Goal: Find specific page/section: Find specific page/section

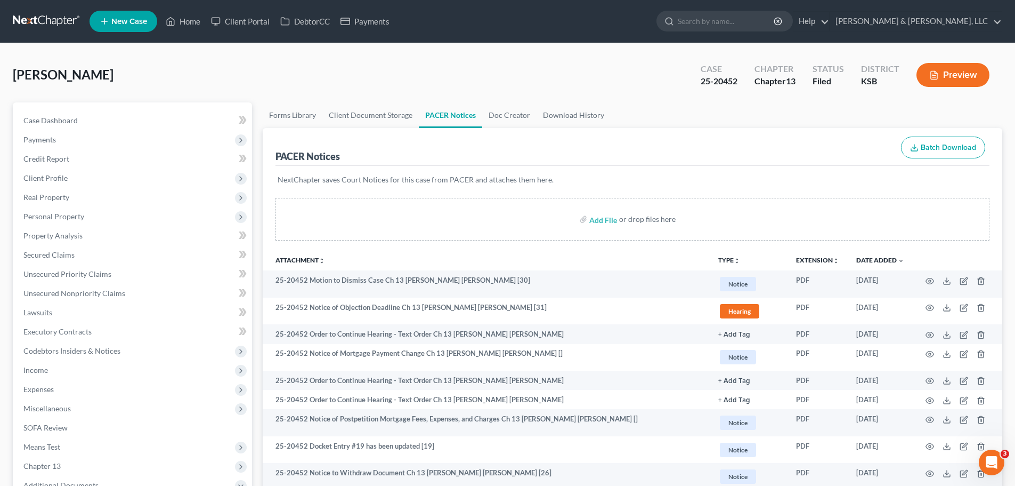
click at [194, 11] on ul "New Case Home Client Portal DebtorCC Payments - No Result - See all results Or …" at bounding box center [546, 21] width 913 height 28
click at [184, 22] on link "Home" at bounding box center [182, 21] width 45 height 19
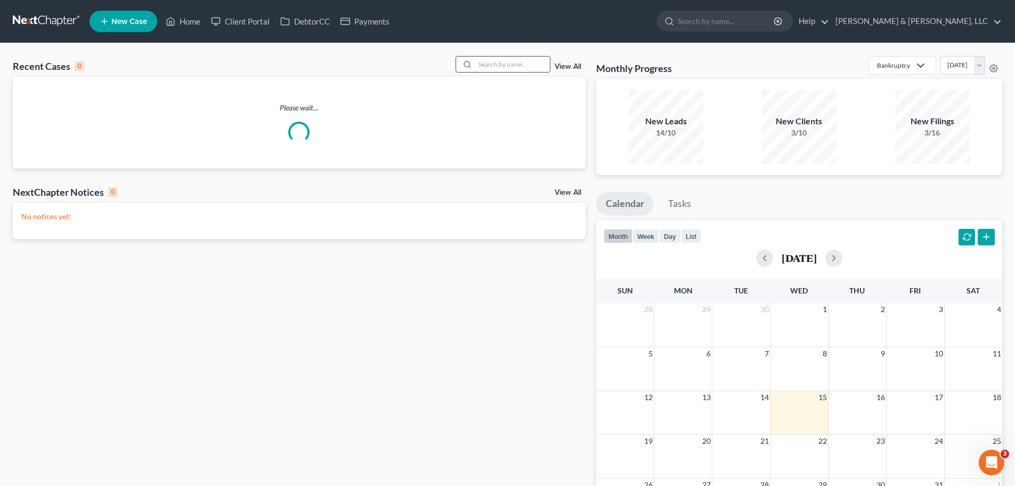
click at [540, 65] on input "search" at bounding box center [512, 64] width 75 height 15
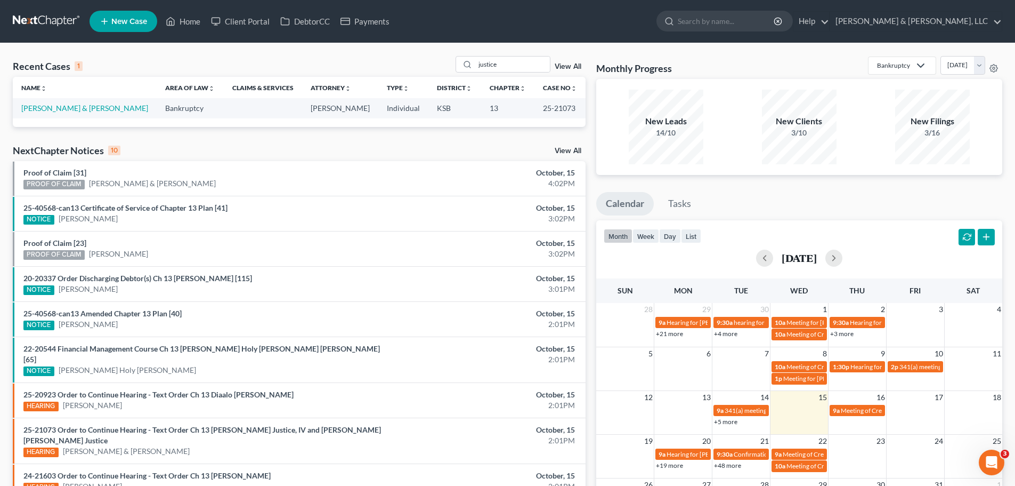
click at [186, 60] on div "Recent Cases 1 justice View All" at bounding box center [299, 66] width 573 height 21
drag, startPoint x: 526, startPoint y: 63, endPoint x: 439, endPoint y: 67, distance: 87.5
click at [438, 67] on div "Recent Cases 1 justice View All" at bounding box center [299, 66] width 573 height 21
type input "madison"
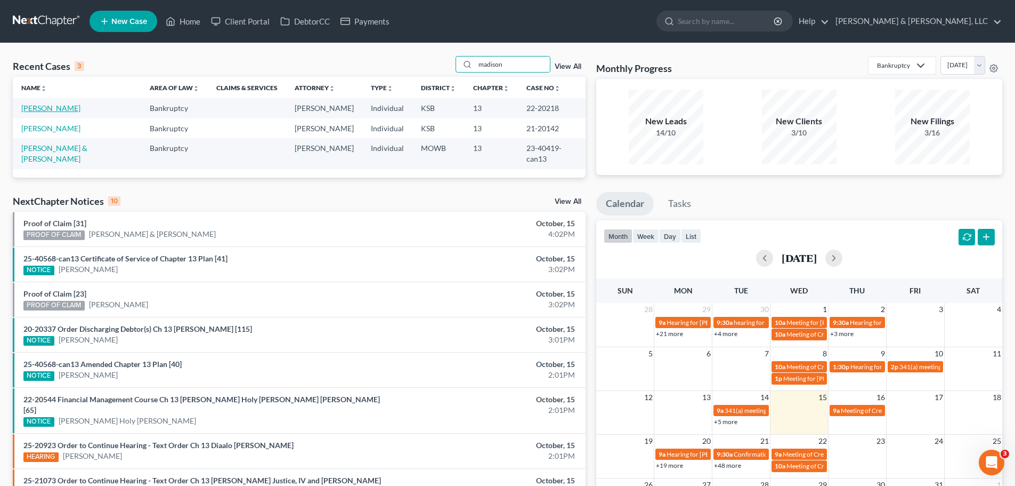
click at [68, 110] on link "[PERSON_NAME]" at bounding box center [50, 107] width 59 height 9
select select "2"
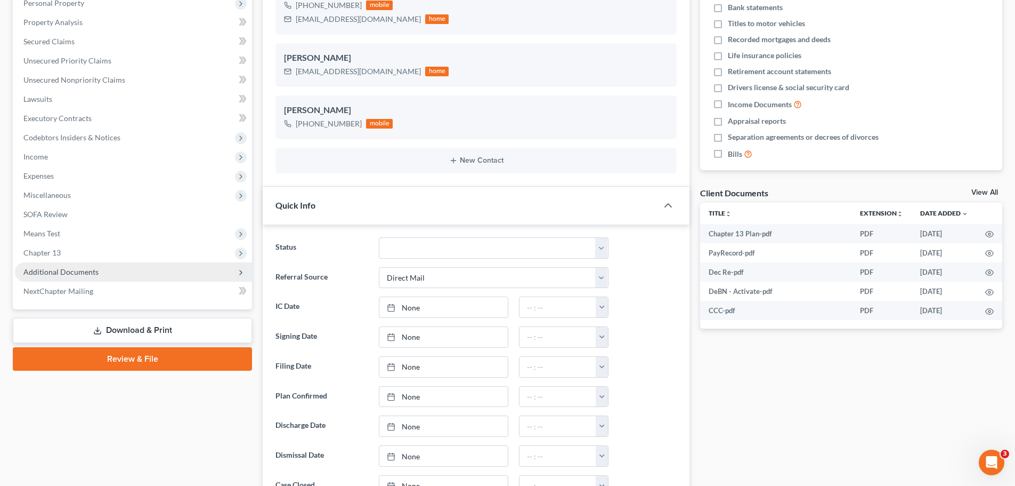
scroll to position [542, 0]
click at [91, 276] on span "Additional Documents" at bounding box center [60, 271] width 75 height 9
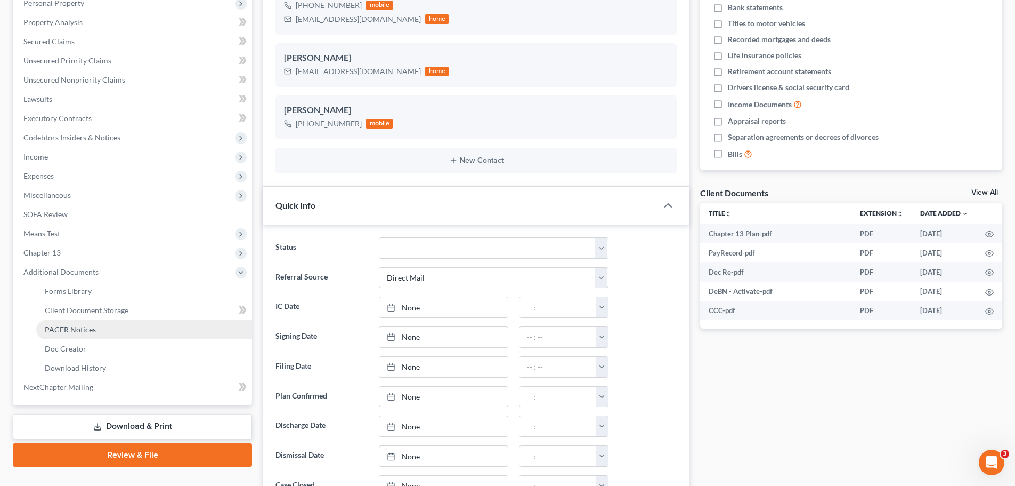
click at [96, 324] on link "PACER Notices" at bounding box center [144, 329] width 216 height 19
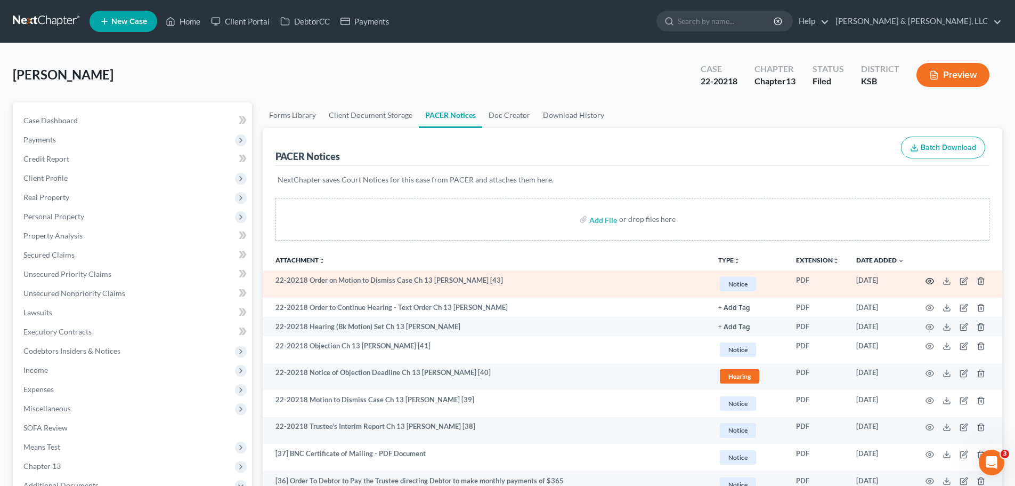
click at [928, 285] on td at bounding box center [958, 283] width 90 height 27
click at [930, 281] on icon "button" at bounding box center [930, 281] width 9 height 9
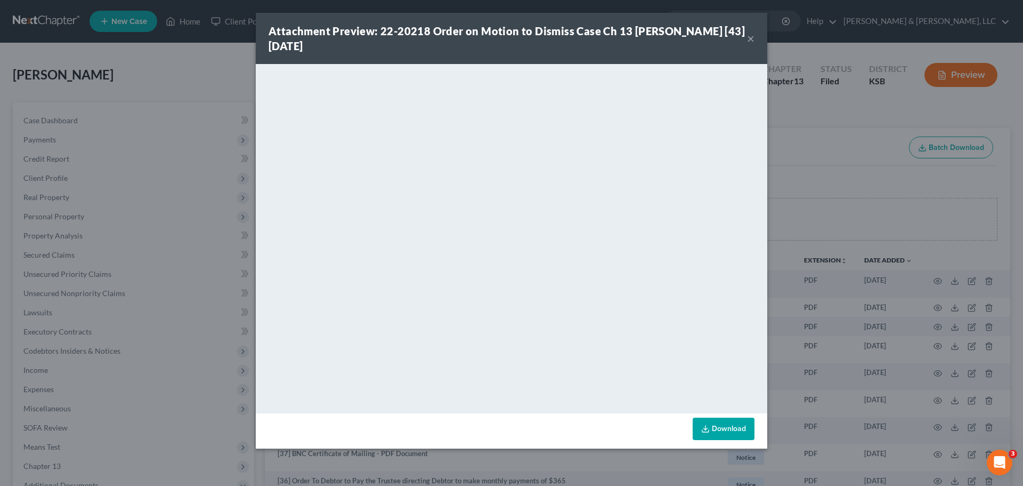
click at [748, 39] on button "×" at bounding box center [750, 38] width 7 height 13
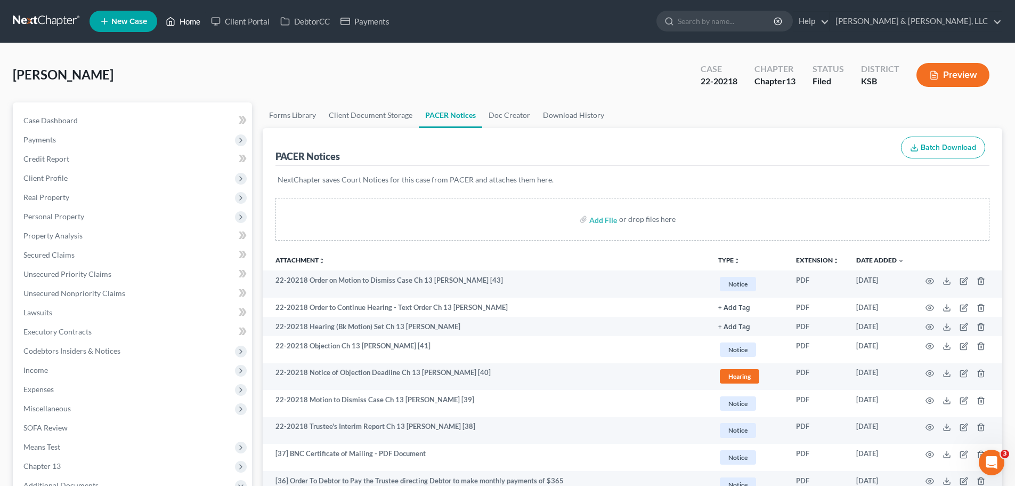
drag, startPoint x: 188, startPoint y: 28, endPoint x: 234, endPoint y: 44, distance: 48.7
click at [188, 28] on link "Home" at bounding box center [182, 21] width 45 height 19
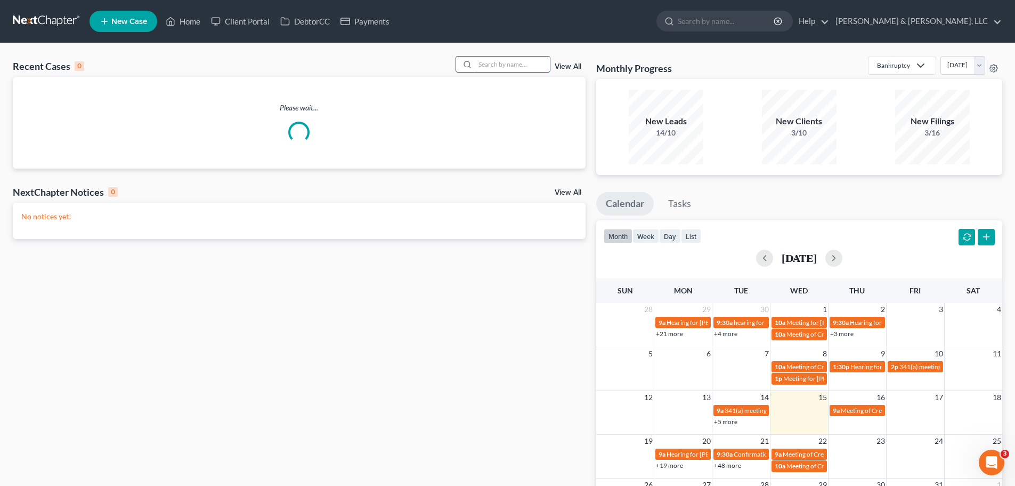
click at [508, 62] on input "search" at bounding box center [512, 64] width 75 height 15
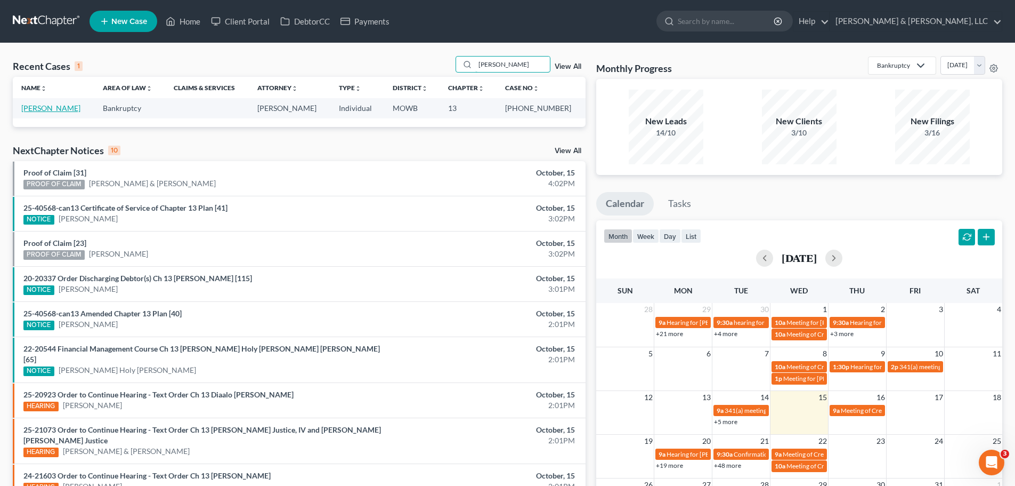
type input "[PERSON_NAME]"
click at [72, 106] on link "[PERSON_NAME]" at bounding box center [50, 107] width 59 height 9
select select "2"
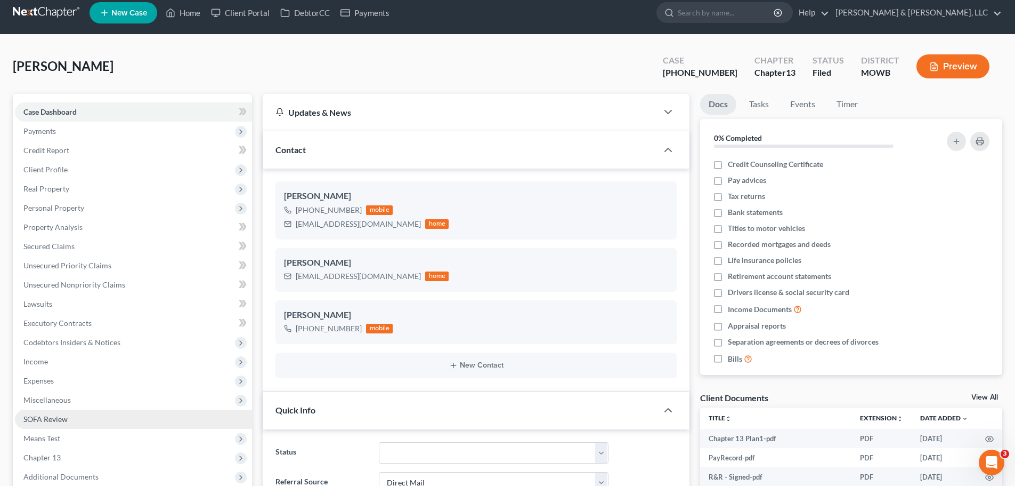
scroll to position [213, 0]
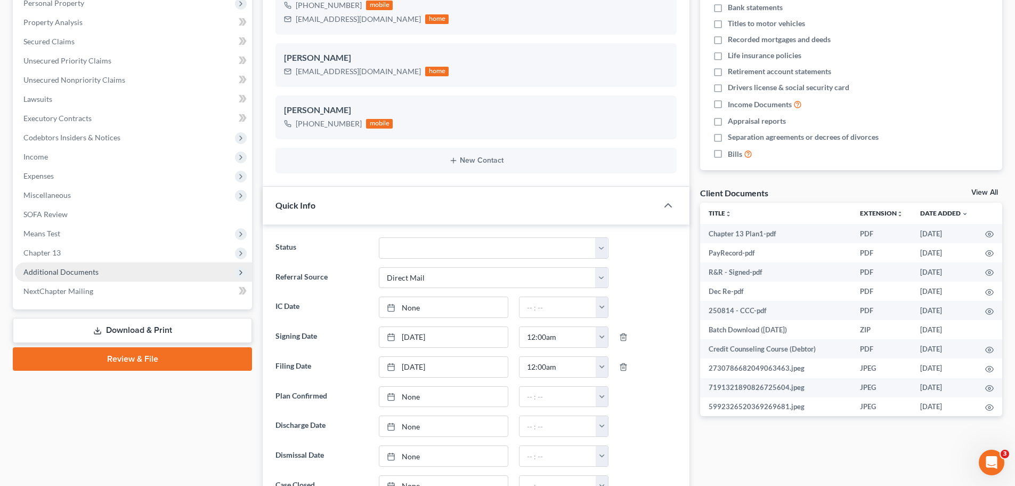
click at [124, 274] on span "Additional Documents" at bounding box center [133, 271] width 237 height 19
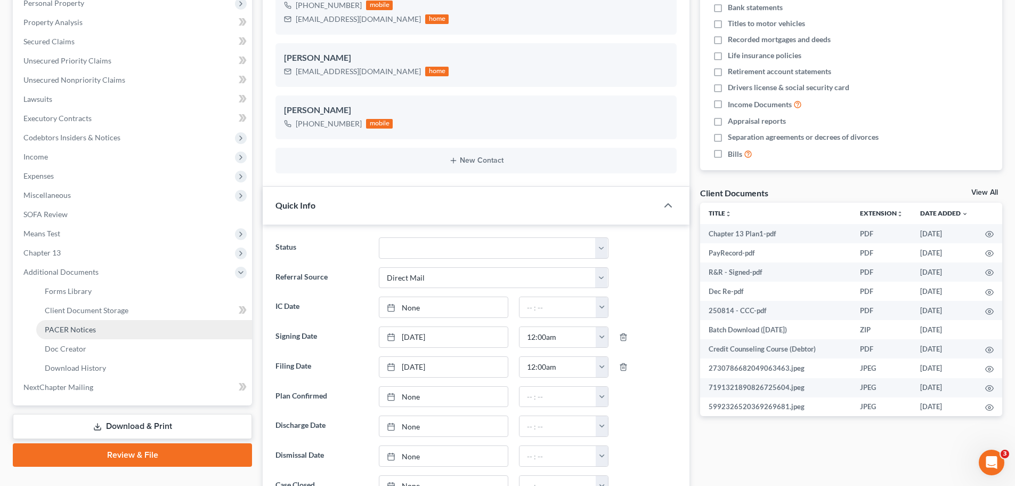
click at [111, 327] on link "PACER Notices" at bounding box center [144, 329] width 216 height 19
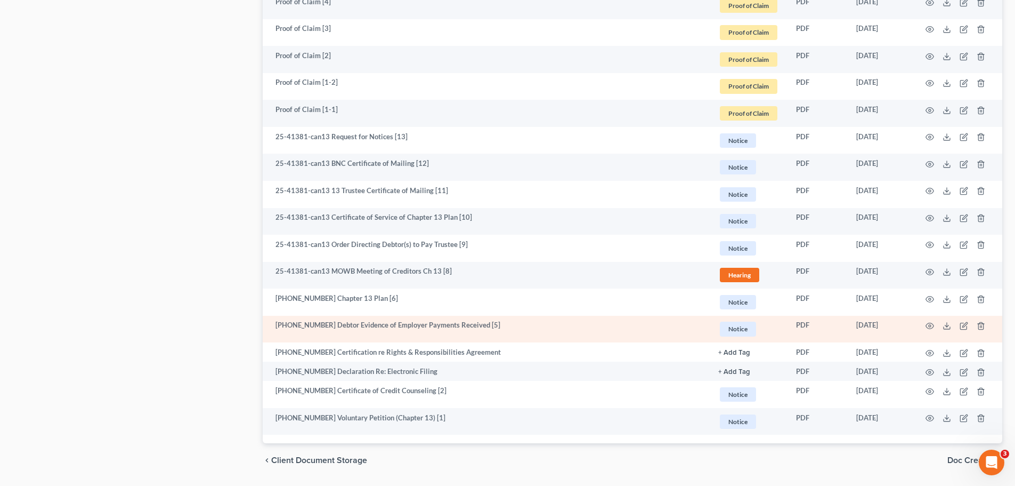
scroll to position [1003, 0]
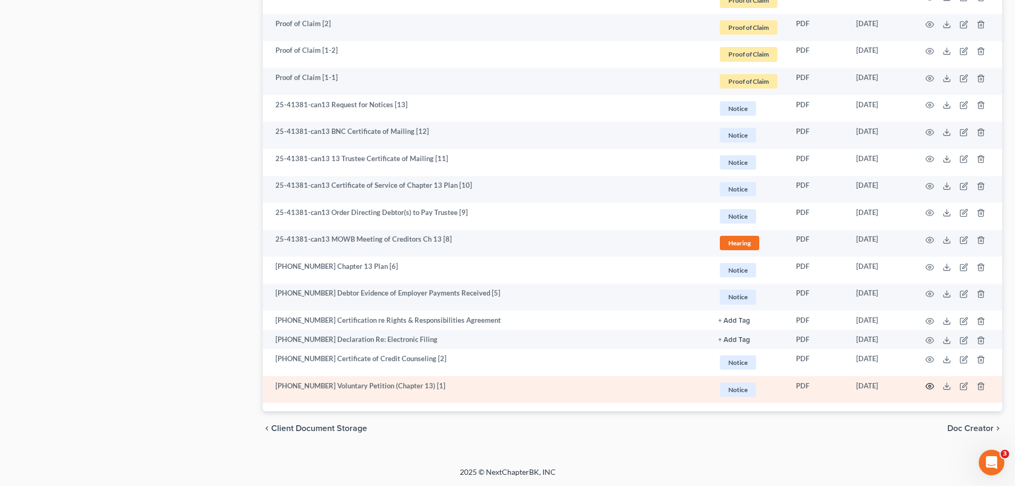
click at [930, 388] on icon "button" at bounding box center [930, 386] width 9 height 9
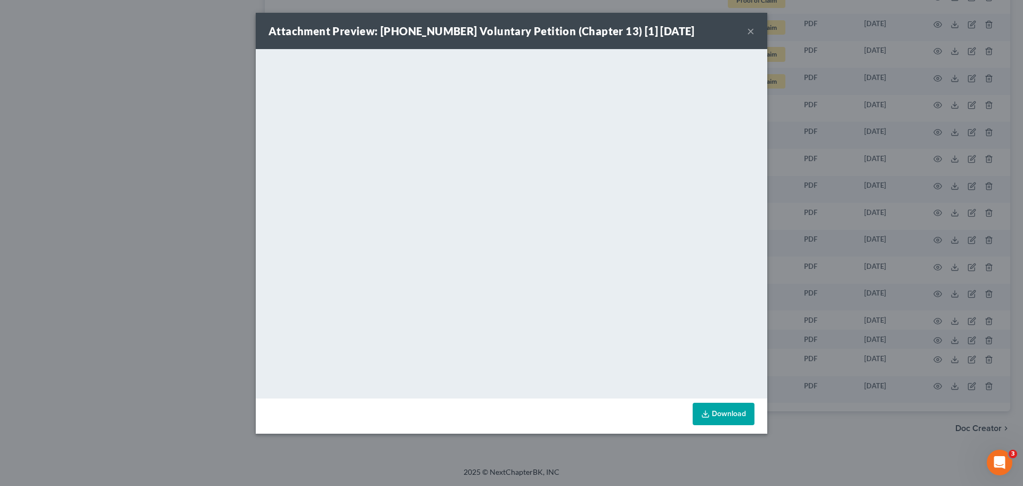
click at [752, 32] on button "×" at bounding box center [750, 31] width 7 height 13
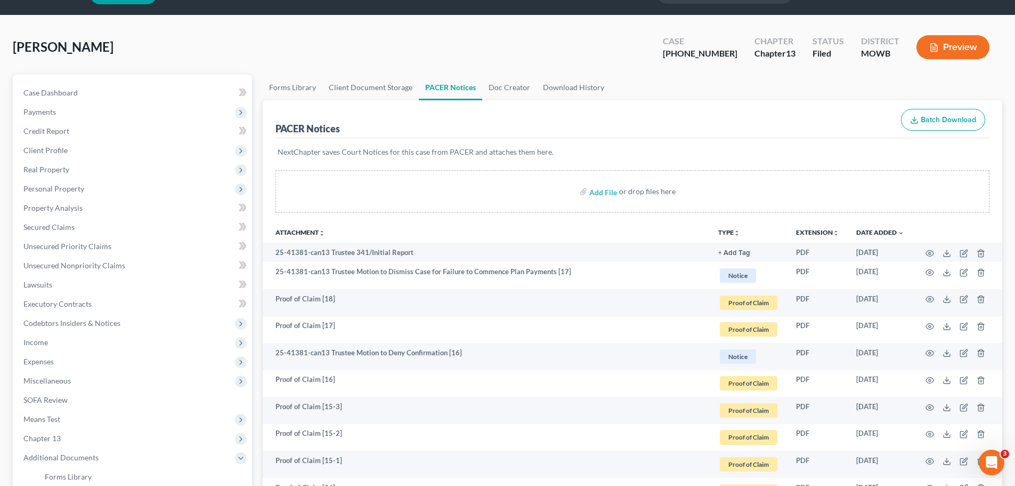
scroll to position [0, 0]
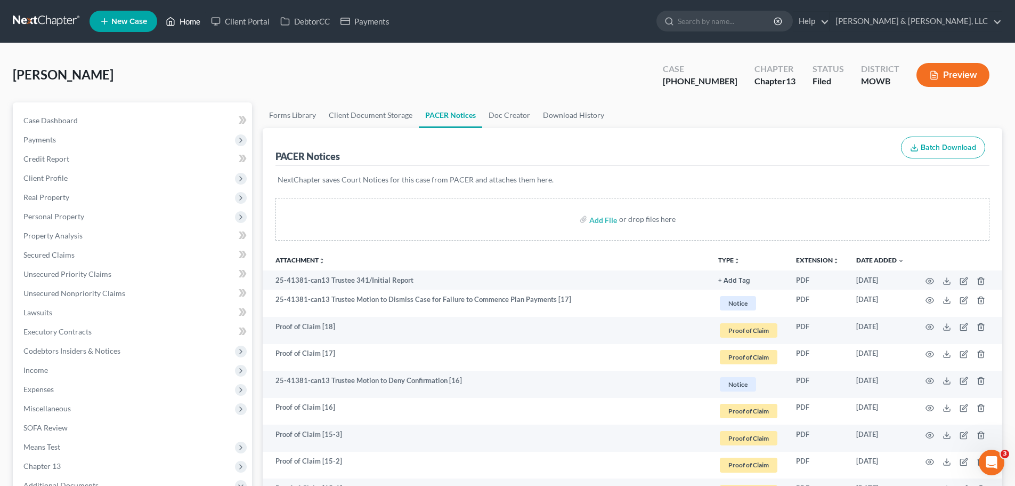
click at [183, 22] on link "Home" at bounding box center [182, 21] width 45 height 19
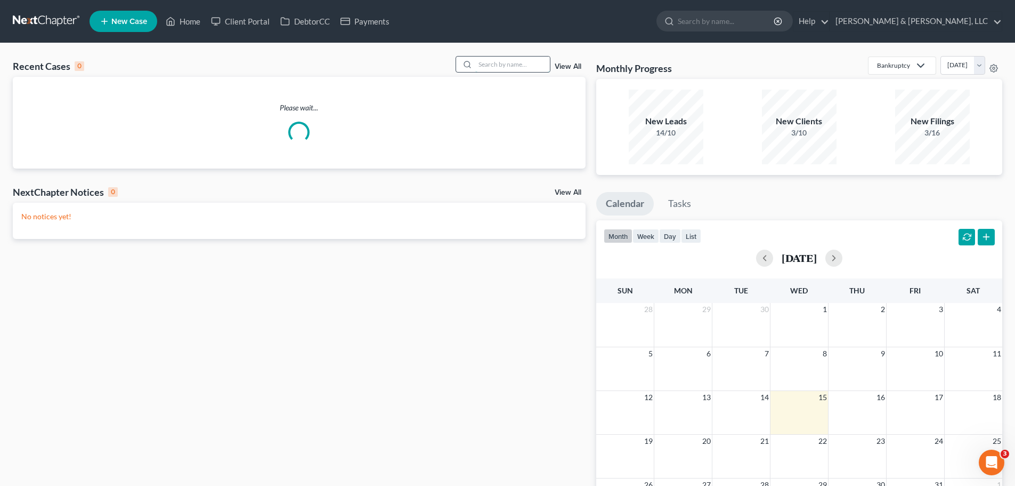
click at [519, 65] on input "search" at bounding box center [512, 64] width 75 height 15
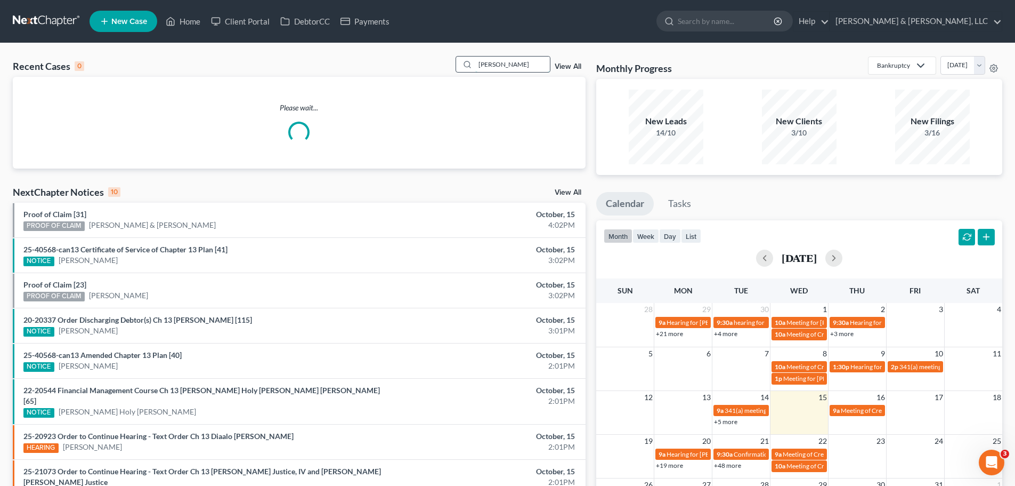
type input "[PERSON_NAME]"
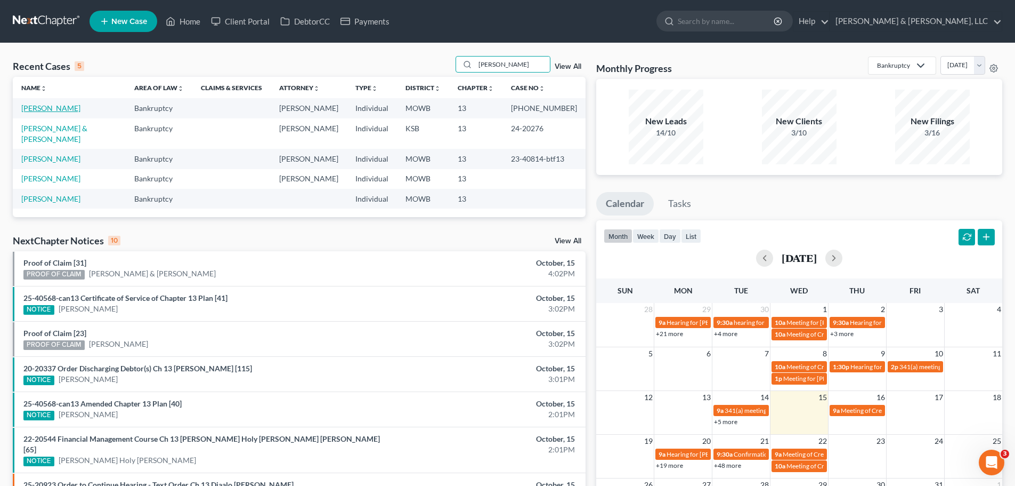
click at [25, 108] on link "[PERSON_NAME]" at bounding box center [50, 107] width 59 height 9
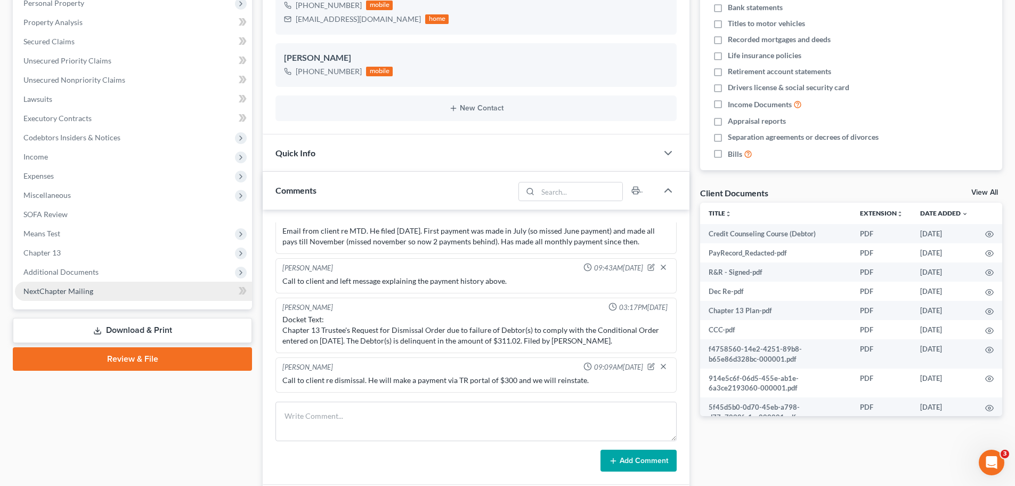
scroll to position [1670, 0]
click at [76, 275] on span "Additional Documents" at bounding box center [60, 271] width 75 height 9
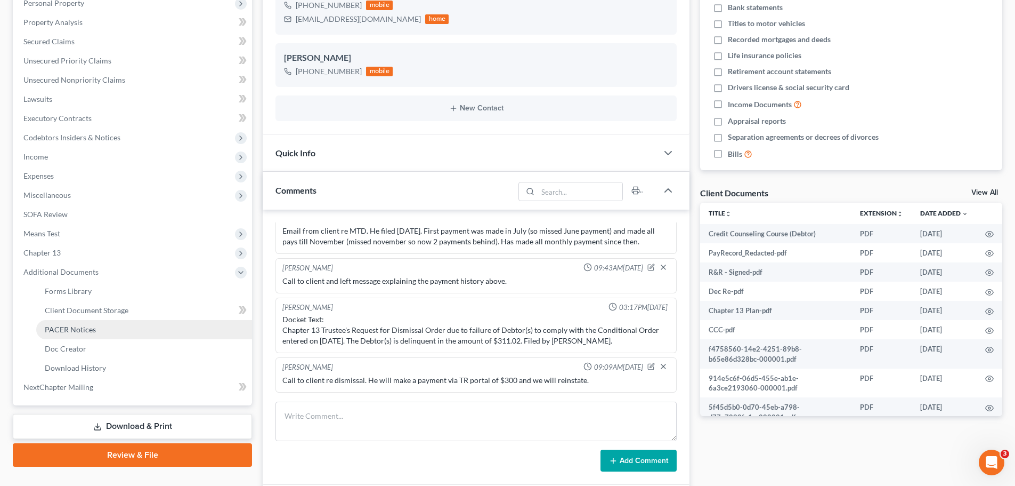
click at [87, 321] on link "PACER Notices" at bounding box center [144, 329] width 216 height 19
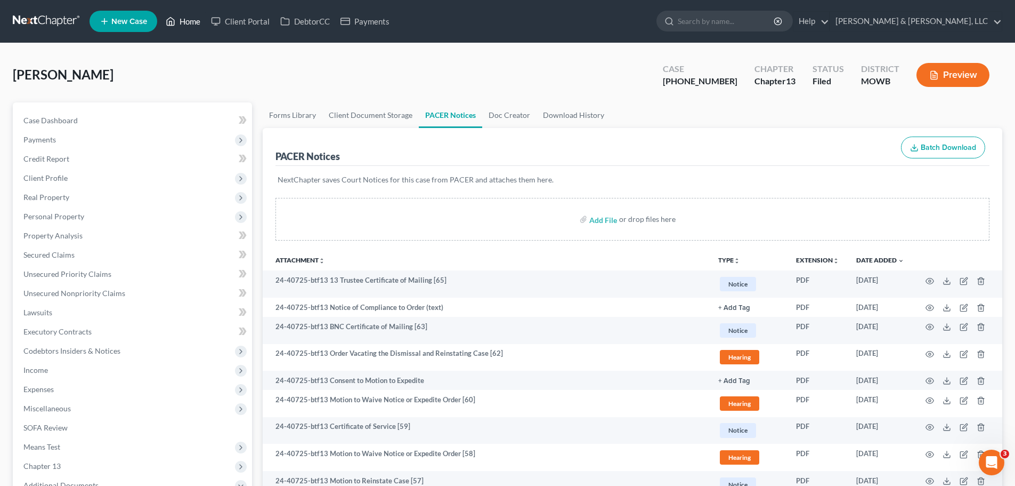
click at [192, 25] on link "Home" at bounding box center [182, 21] width 45 height 19
